Goal: Task Accomplishment & Management: Complete application form

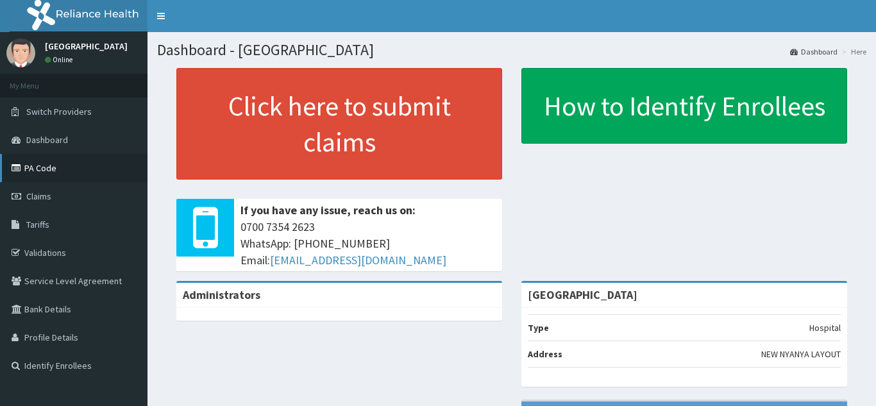
click at [72, 165] on link "PA Code" at bounding box center [73, 168] width 147 height 28
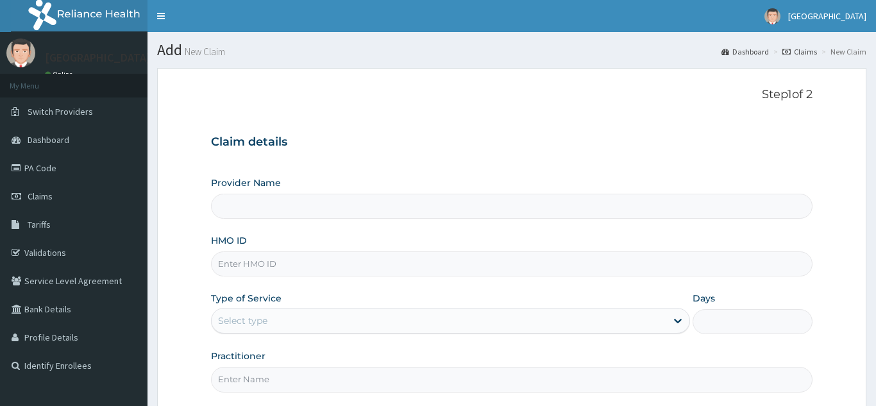
click at [296, 205] on input "Provider Name" at bounding box center [511, 206] width 601 height 25
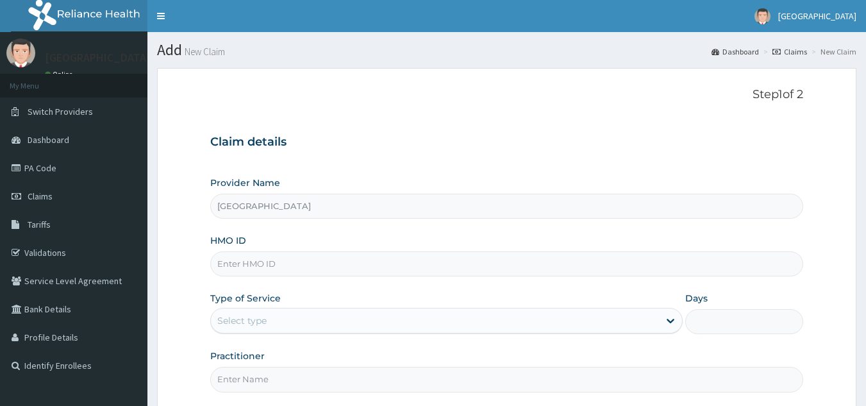
type input "[GEOGRAPHIC_DATA]"
click at [319, 267] on input "HMO ID" at bounding box center [507, 263] width 594 height 25
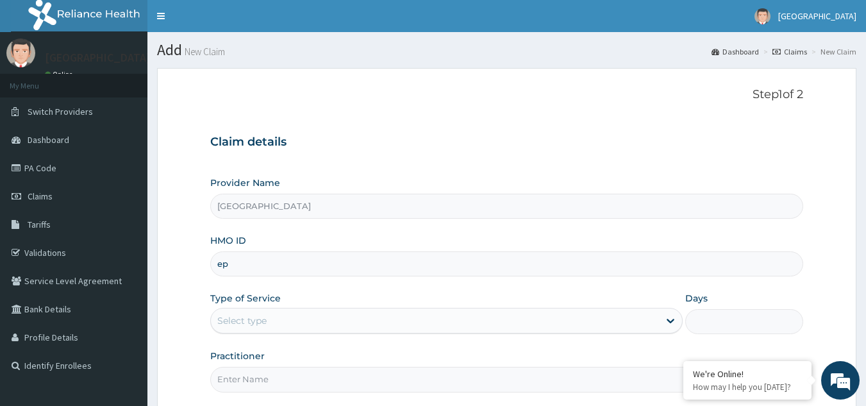
type input "e"
type input "EPT/10007/A"
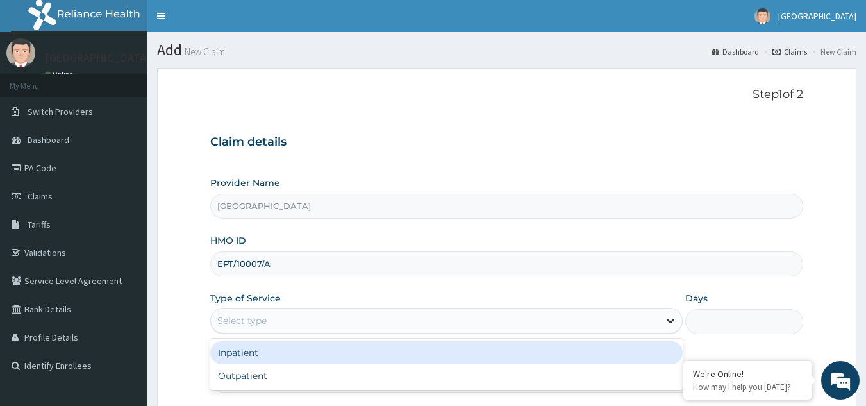
click at [668, 317] on icon at bounding box center [670, 320] width 13 height 13
click at [457, 346] on div "Inpatient" at bounding box center [446, 352] width 473 height 23
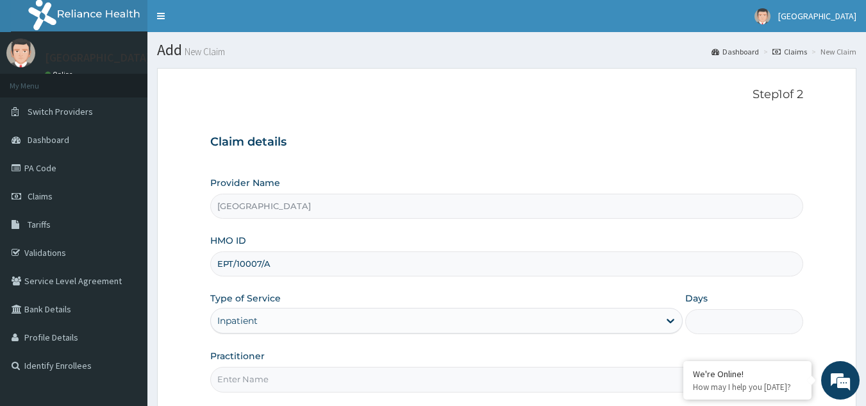
click at [722, 327] on input "Days" at bounding box center [744, 321] width 118 height 25
type input "1"
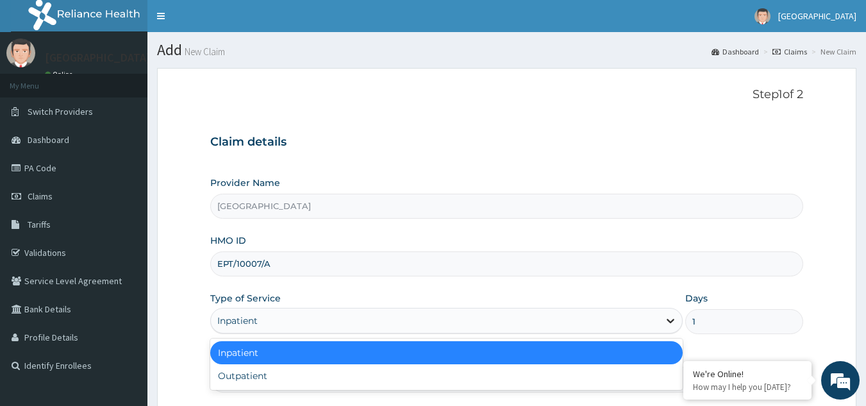
click at [671, 318] on icon at bounding box center [670, 320] width 13 height 13
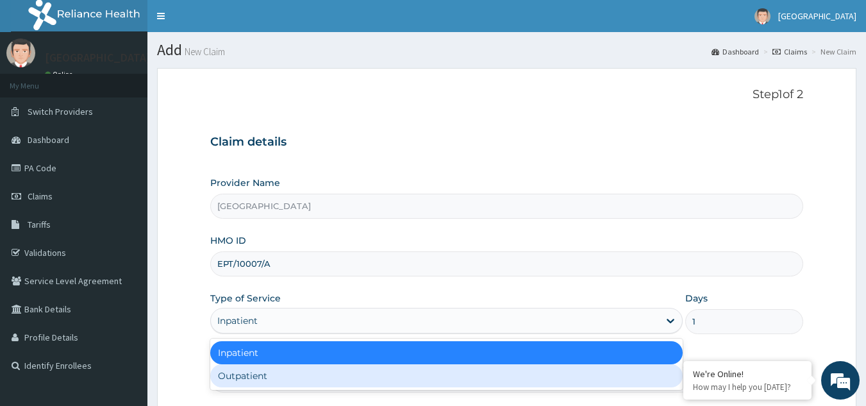
click at [549, 382] on div "Outpatient" at bounding box center [446, 375] width 473 height 23
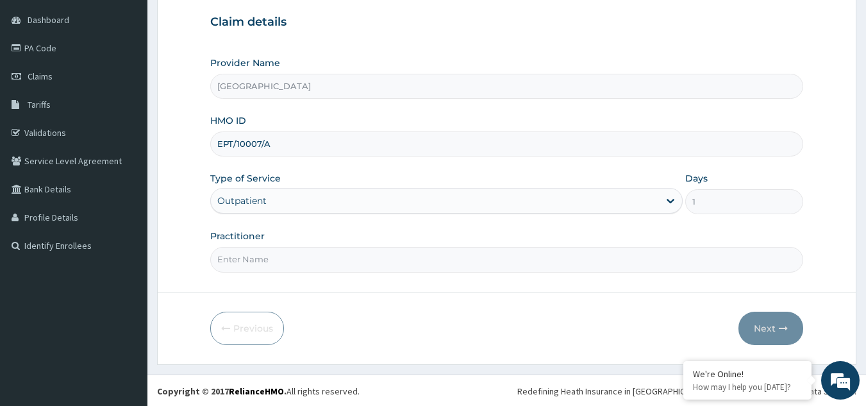
scroll to position [121, 0]
click at [352, 264] on input "Practitioner" at bounding box center [507, 258] width 594 height 25
type input "0"
click at [769, 326] on button "Next" at bounding box center [771, 326] width 65 height 33
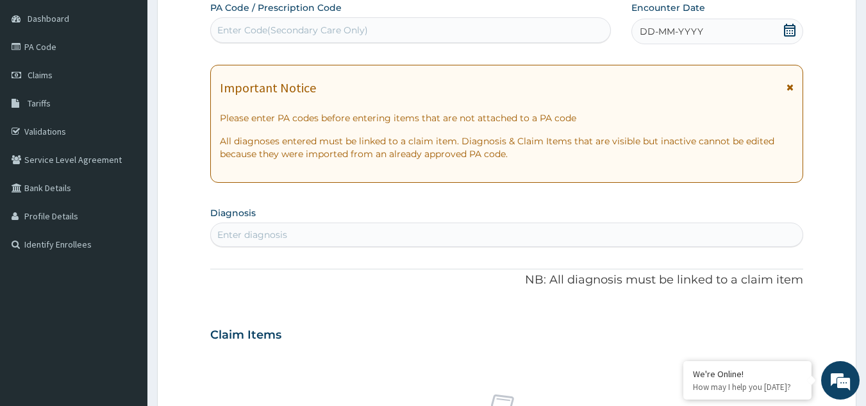
click at [789, 33] on icon at bounding box center [790, 30] width 13 height 13
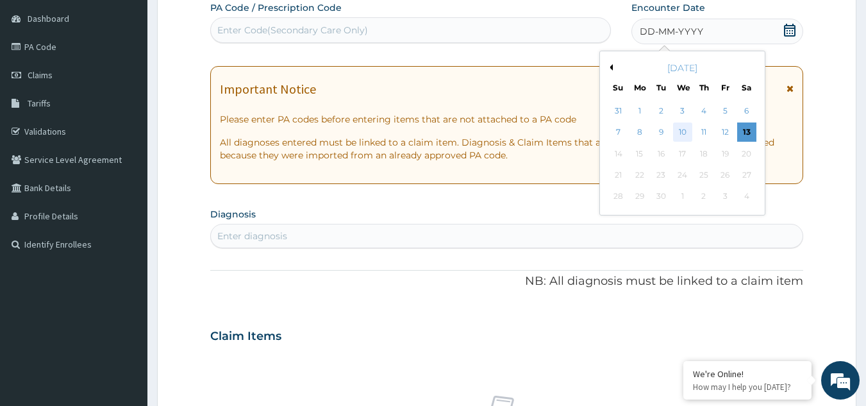
click at [684, 126] on div "10" at bounding box center [682, 132] width 19 height 19
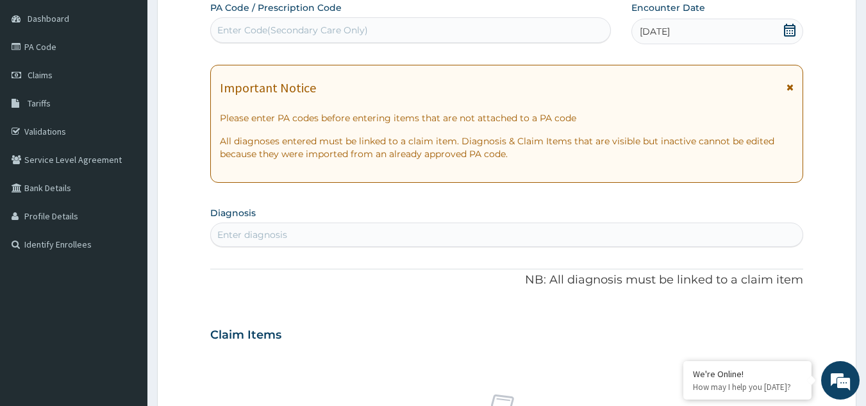
click at [446, 29] on div "Enter Code(Secondary Care Only)" at bounding box center [411, 30] width 400 height 21
click at [394, 30] on div "Enter Code(Secondary Care Only)" at bounding box center [411, 30] width 400 height 21
type input "PA/D5E35F"
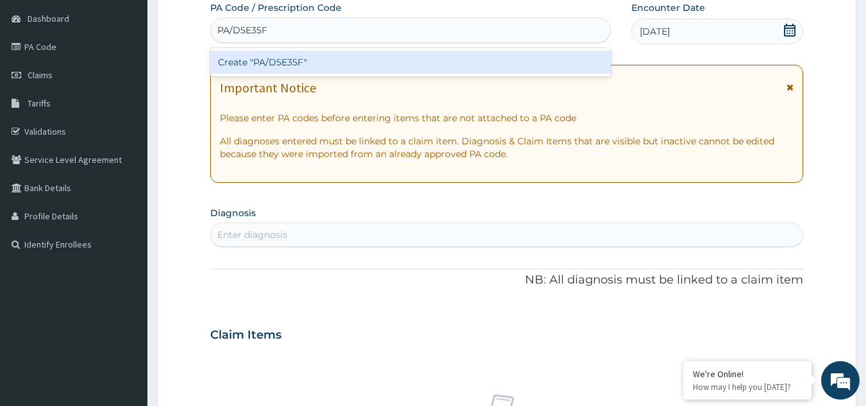
click at [375, 57] on div "Create "PA/D5E35F"" at bounding box center [410, 62] width 401 height 23
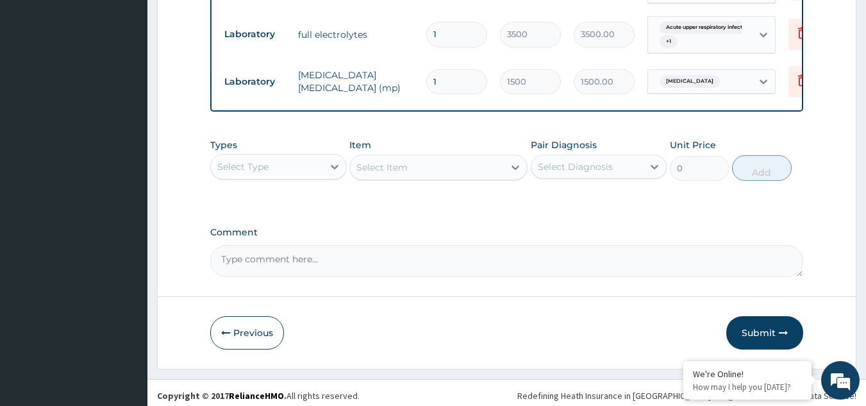
scroll to position [1363, 0]
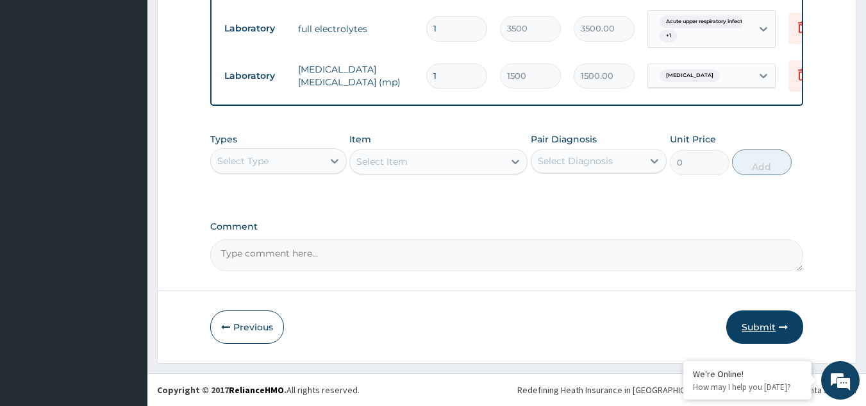
click at [760, 327] on button "Submit" at bounding box center [765, 326] width 77 height 33
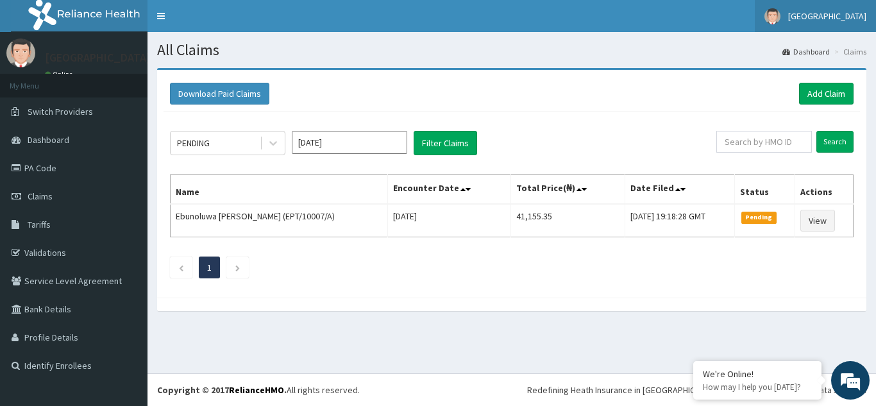
click at [825, 15] on span "[GEOGRAPHIC_DATA]" at bounding box center [827, 16] width 78 height 12
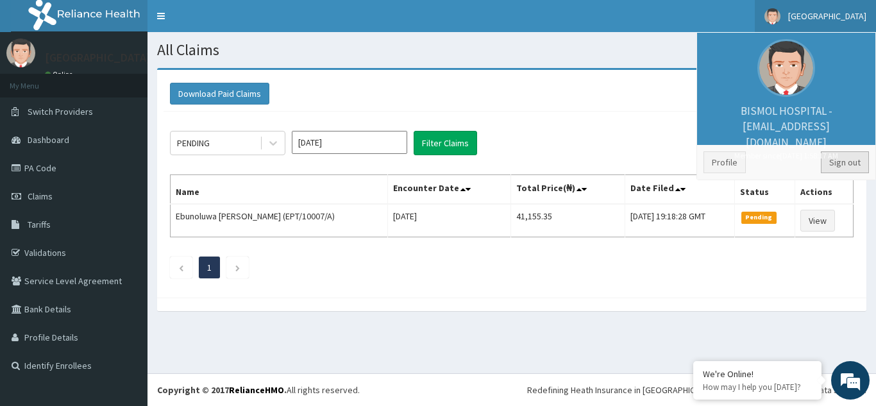
click at [853, 156] on link "Sign out" at bounding box center [845, 162] width 48 height 22
